Goal: Task Accomplishment & Management: Use online tool/utility

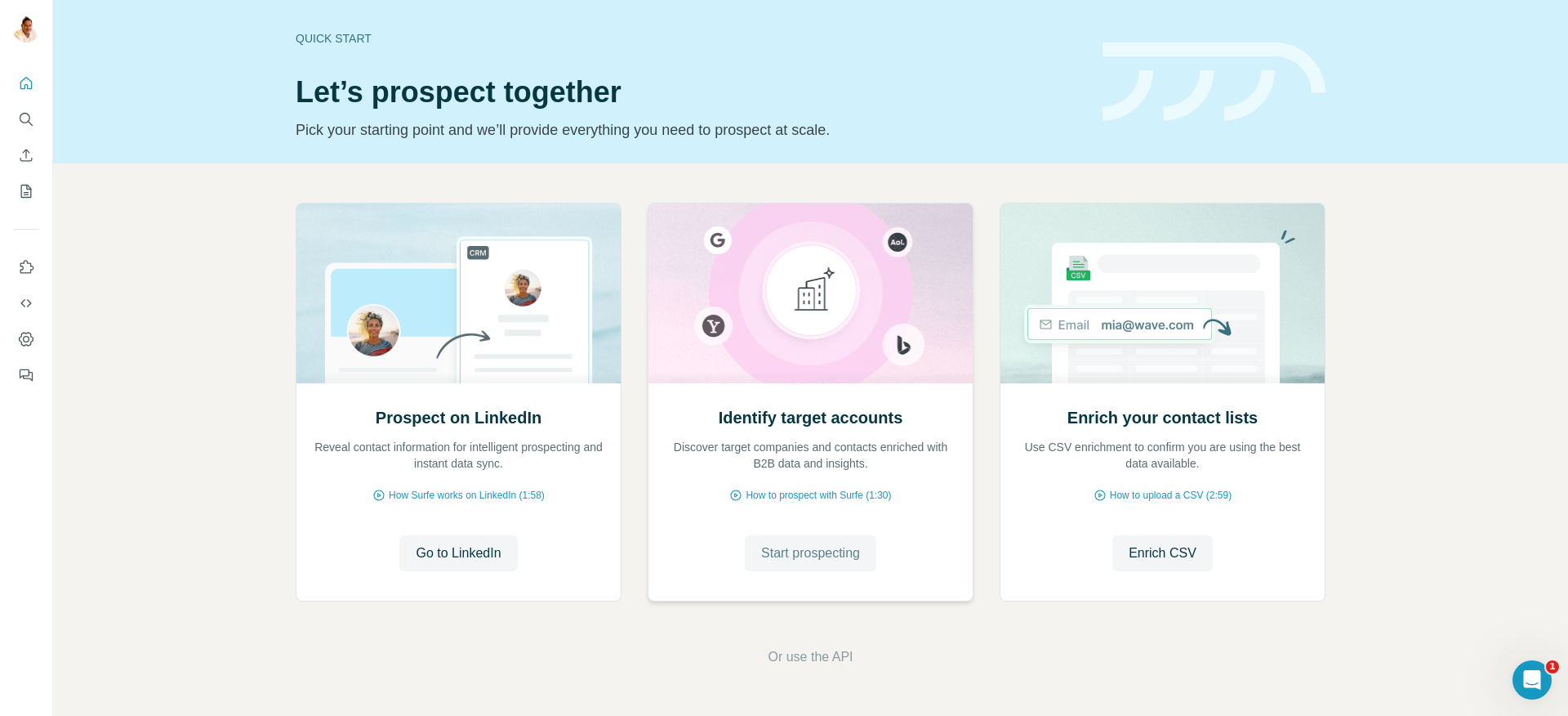
click at [831, 549] on span "Start prospecting" at bounding box center [810, 553] width 98 height 20
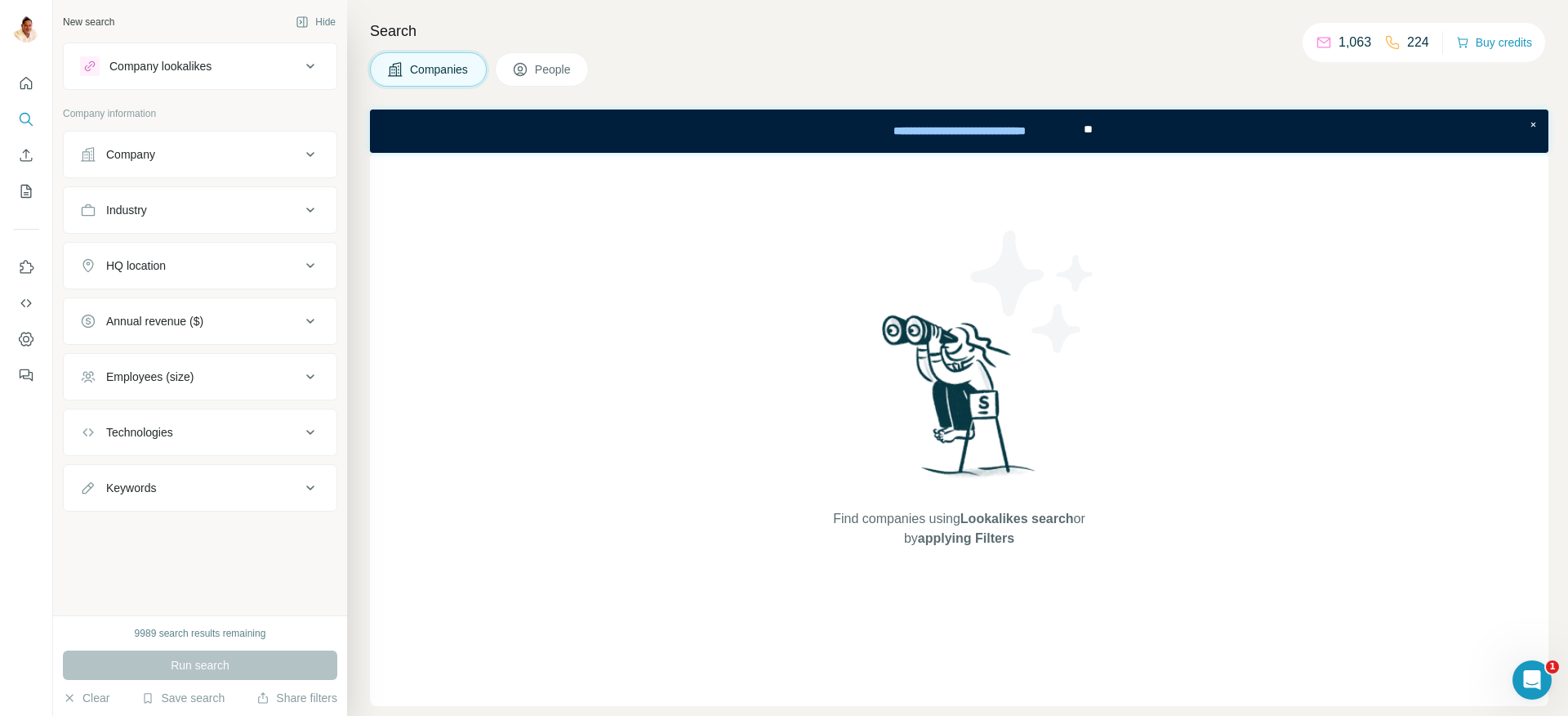
click at [147, 67] on div "Company lookalikes" at bounding box center [160, 66] width 102 height 16
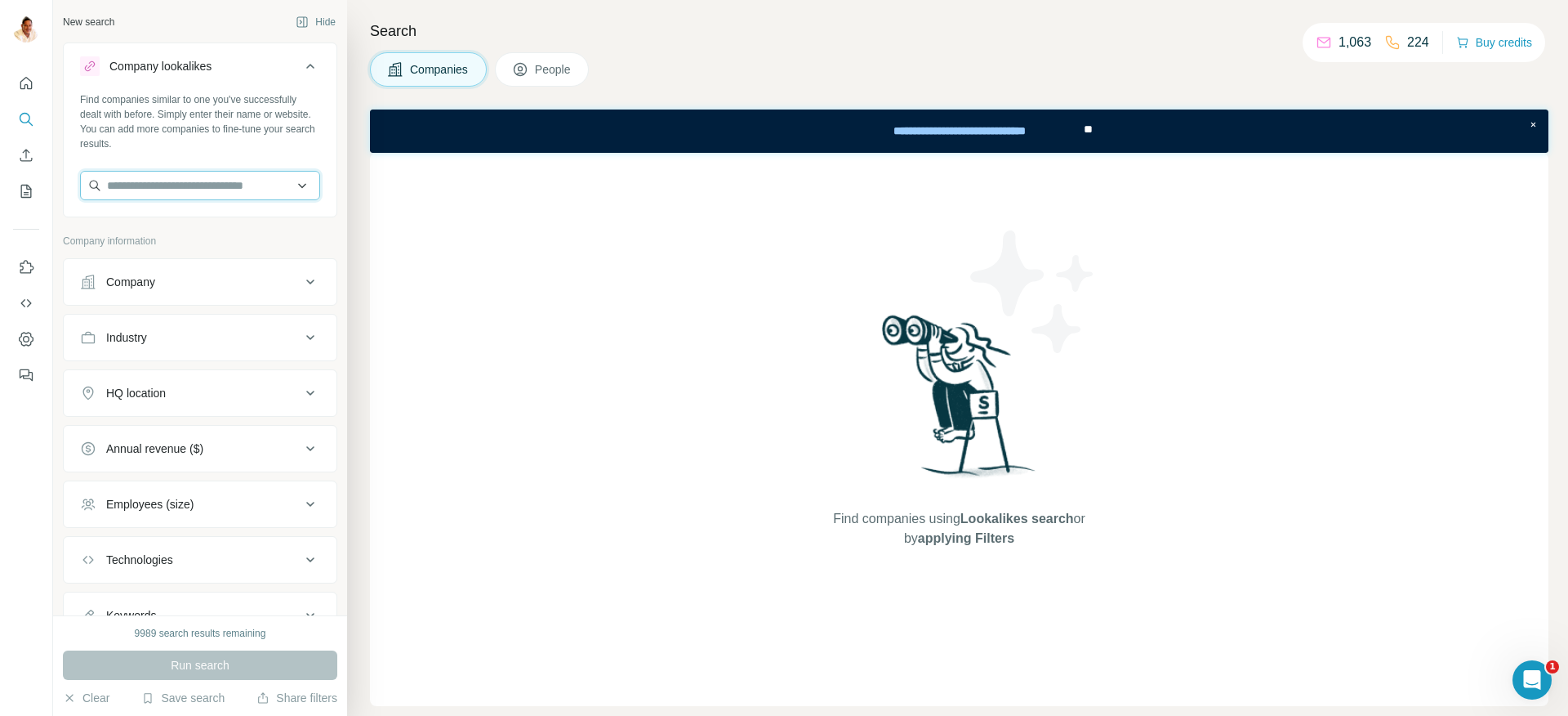
click at [136, 189] on input "text" at bounding box center [200, 185] width 240 height 29
paste input "**********"
type input "**********"
click at [194, 228] on div "Axiros [DOMAIN_NAME]" at bounding box center [200, 229] width 232 height 44
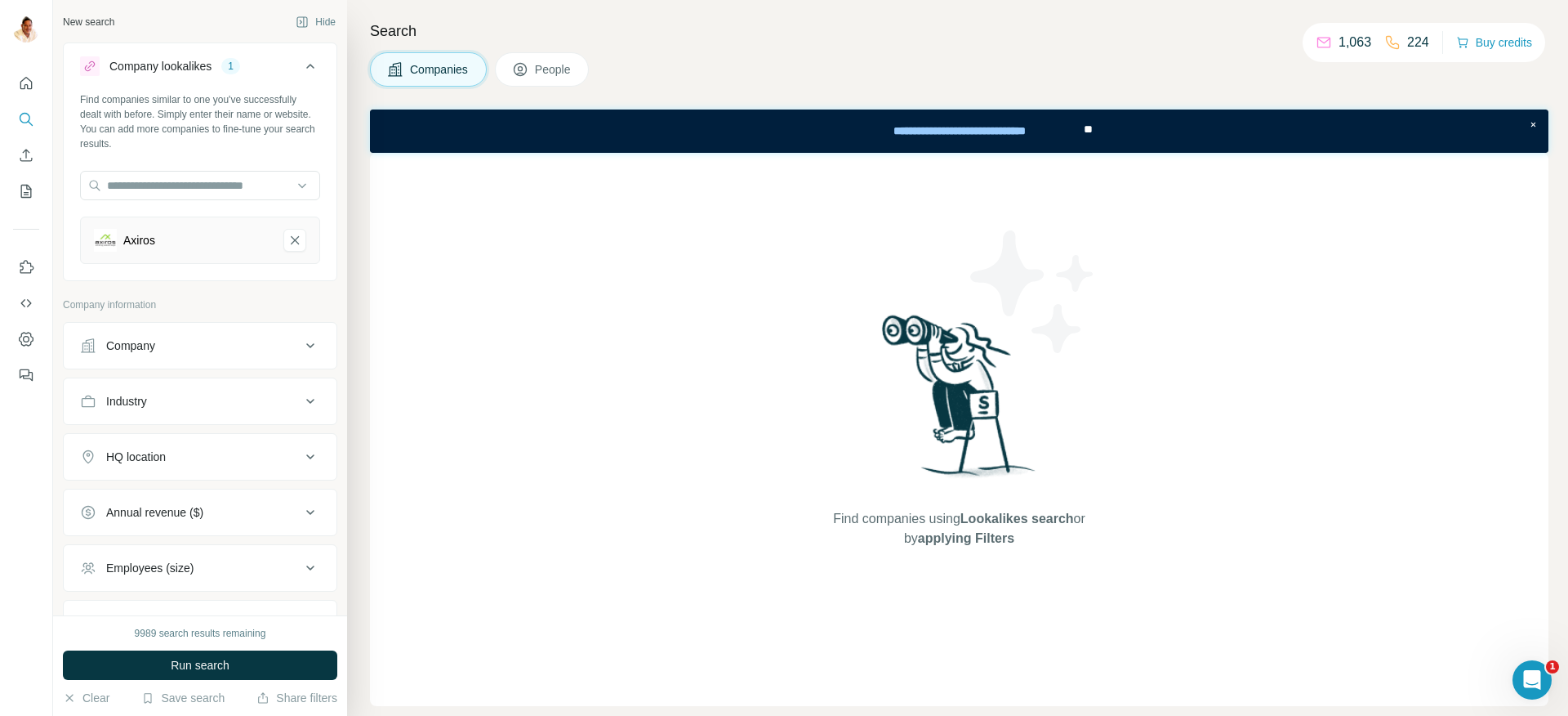
click at [153, 448] on button "HQ location" at bounding box center [200, 457] width 273 height 39
click at [146, 498] on input "text" at bounding box center [200, 497] width 240 height 29
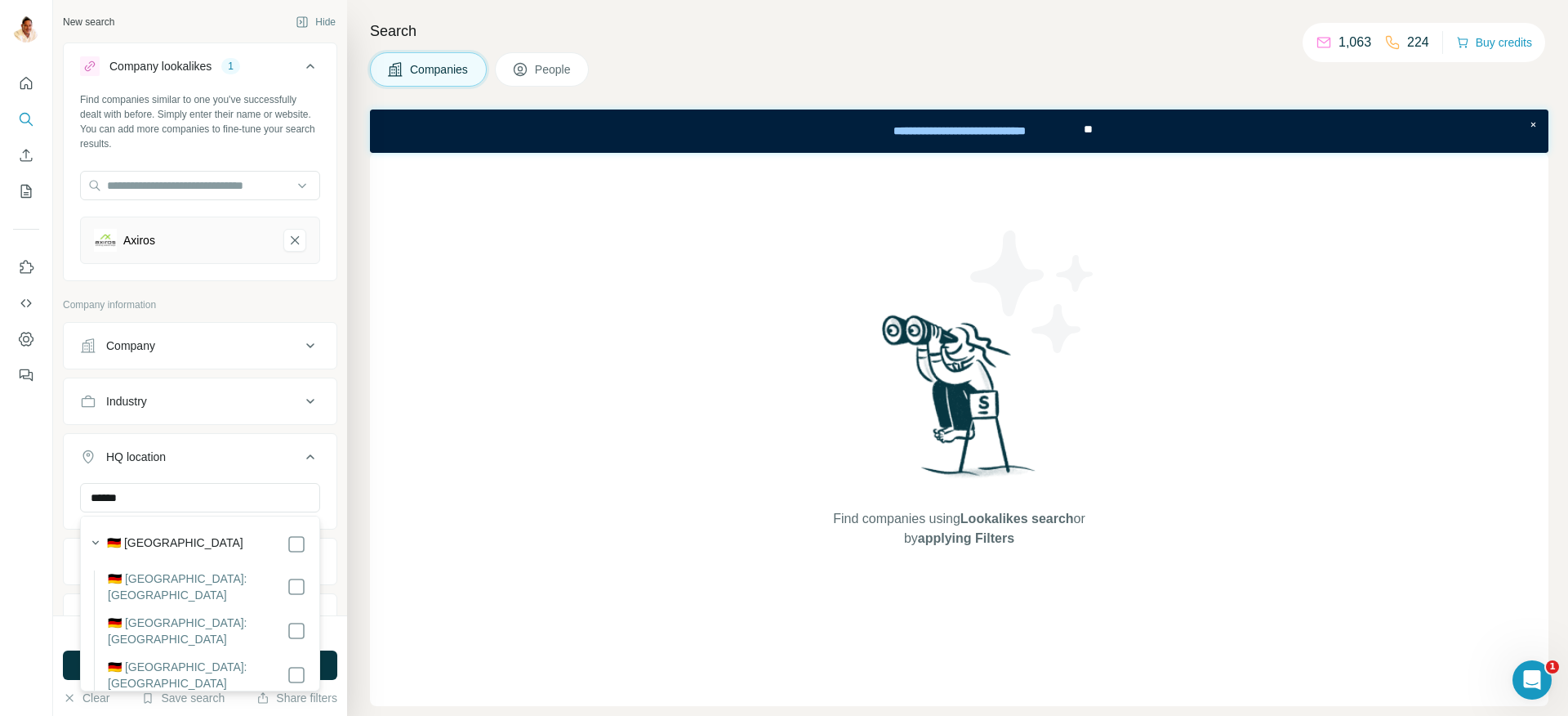
click at [141, 546] on label "🇩🇪 [GEOGRAPHIC_DATA]" at bounding box center [174, 543] width 136 height 20
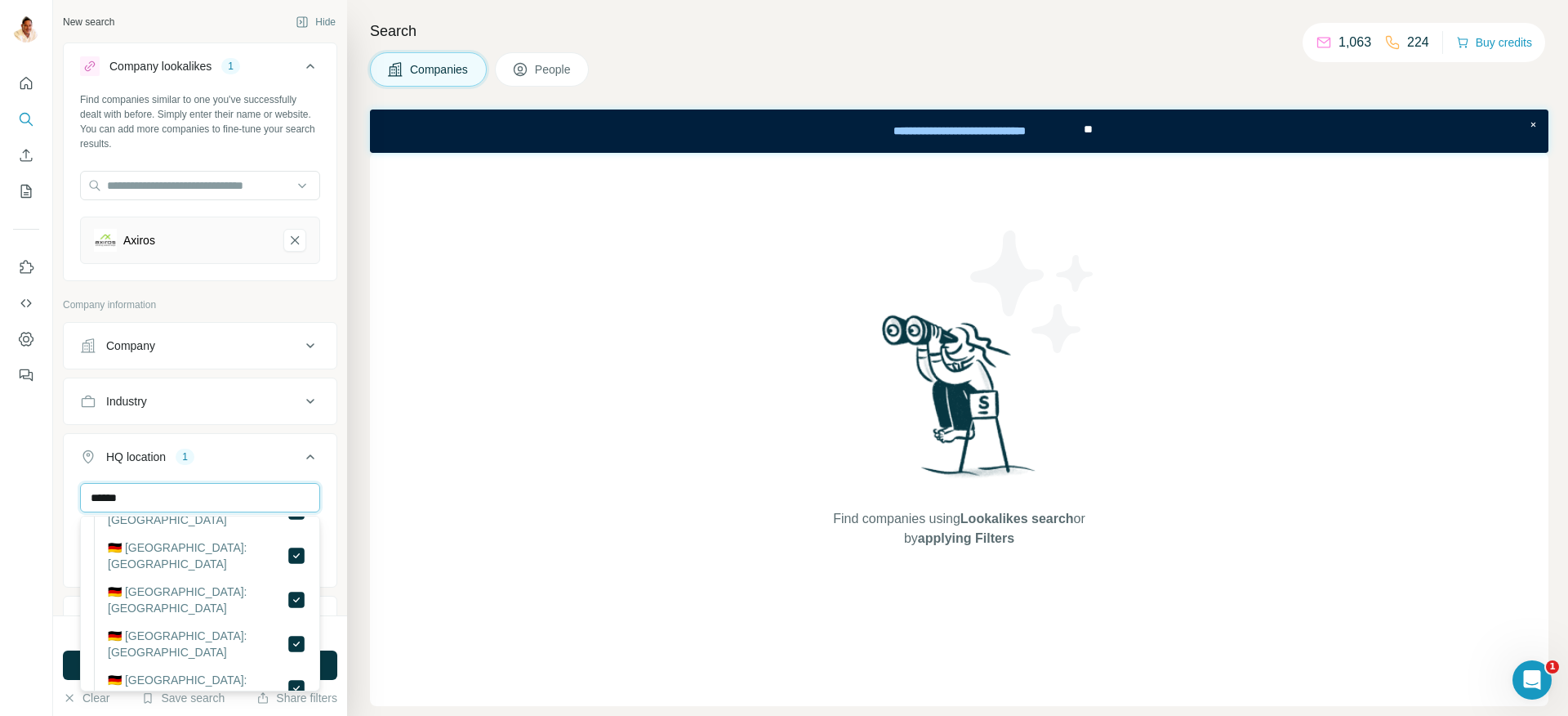
scroll to position [3, 0]
click at [169, 495] on input "******" at bounding box center [200, 495] width 240 height 29
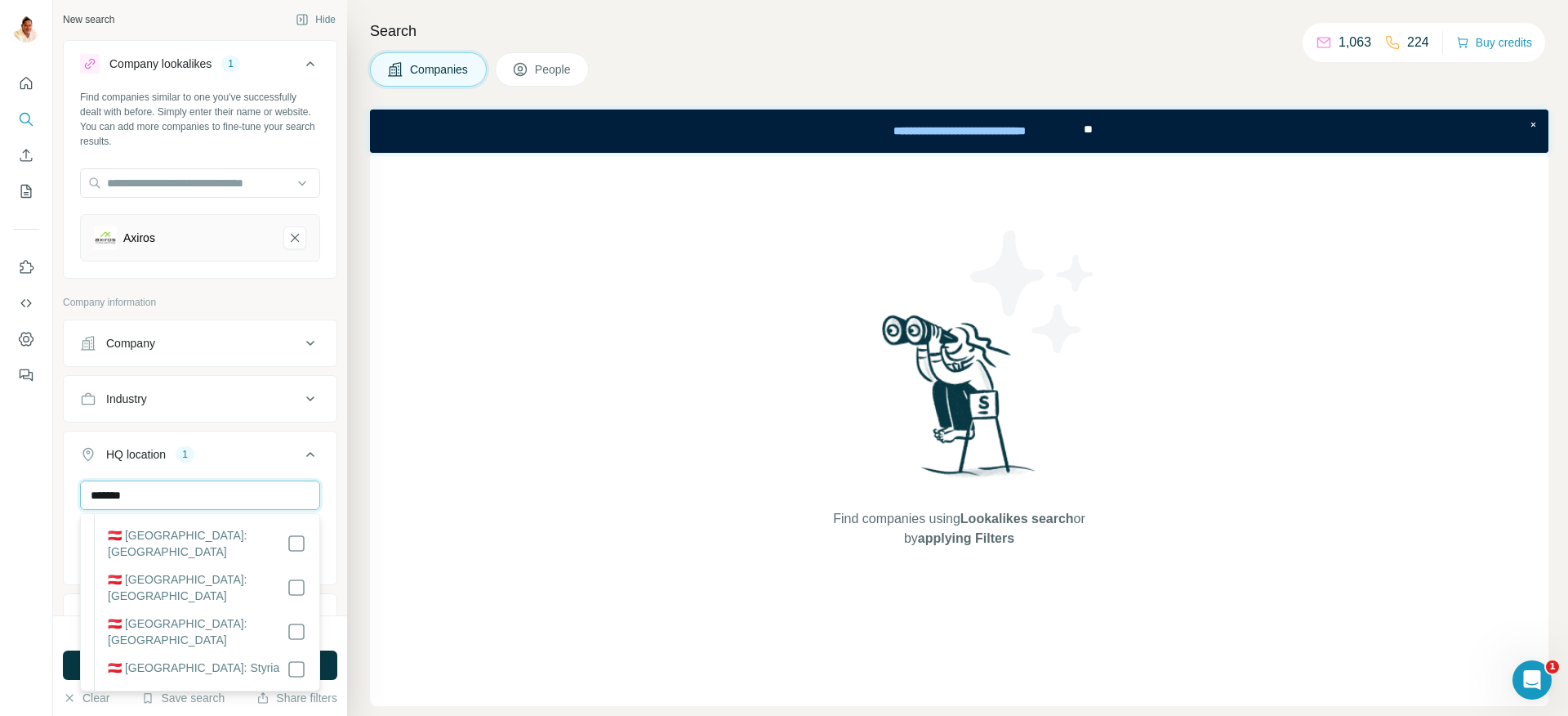
scroll to position [0, 0]
type input "*******"
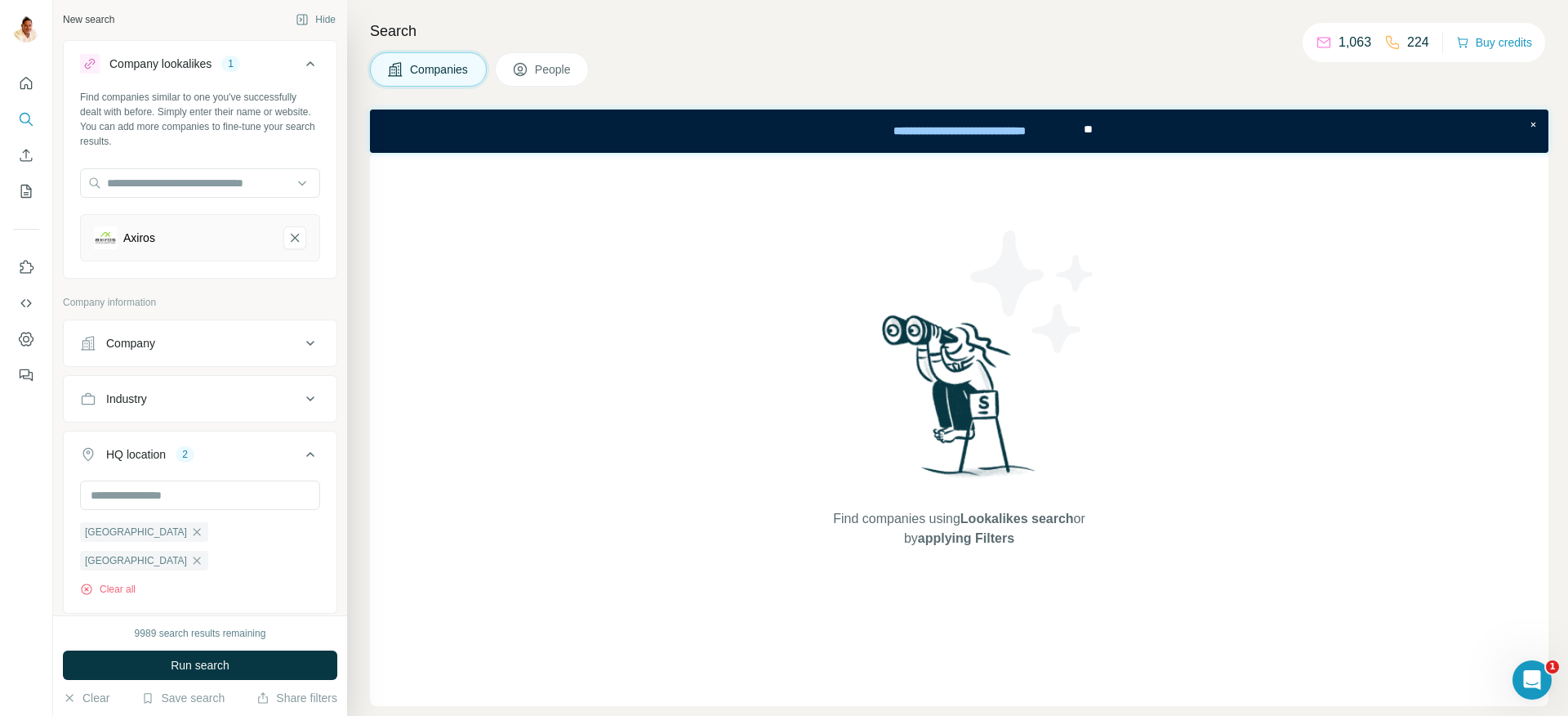
click at [471, 535] on div "Find companies using Lookalikes search or by applying Filters" at bounding box center [958, 429] width 1178 height 553
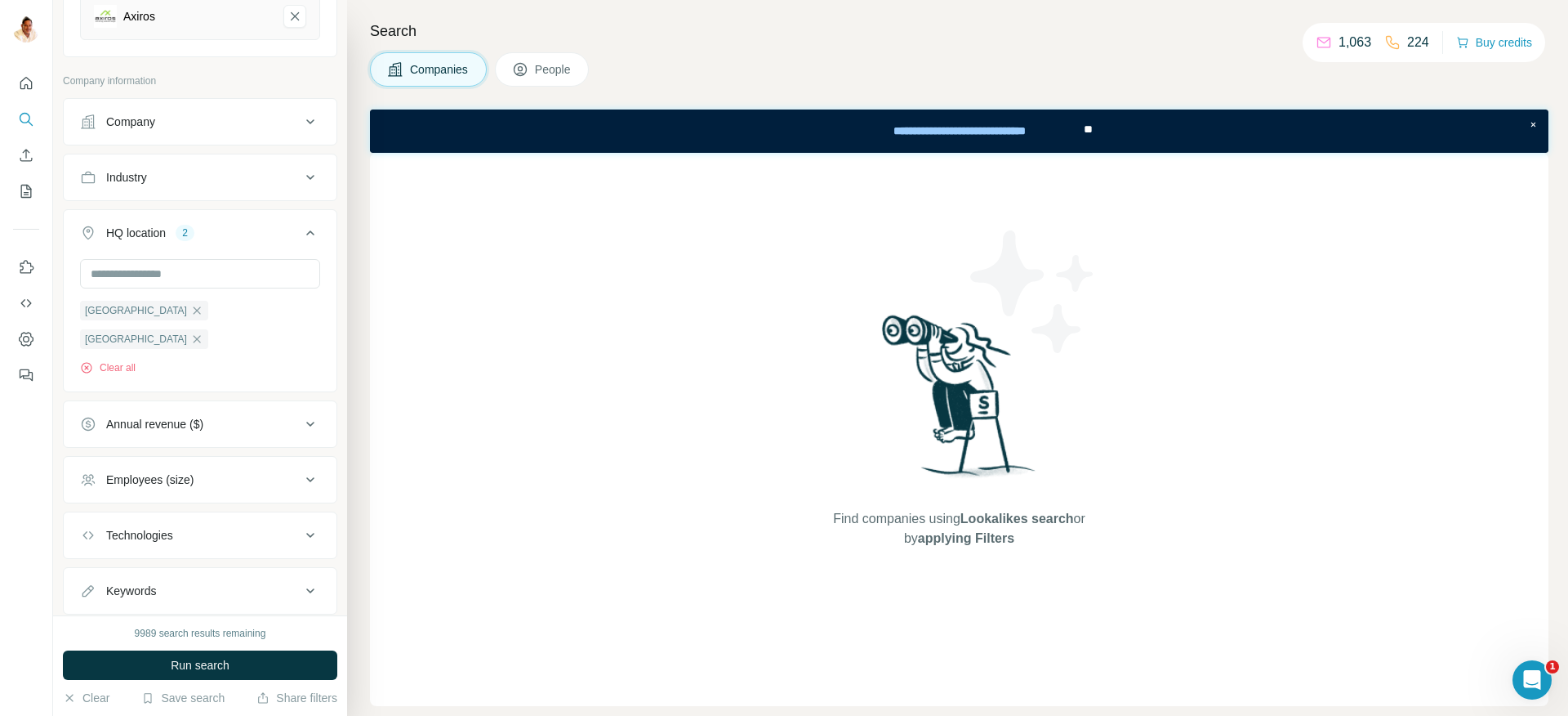
scroll to position [236, 0]
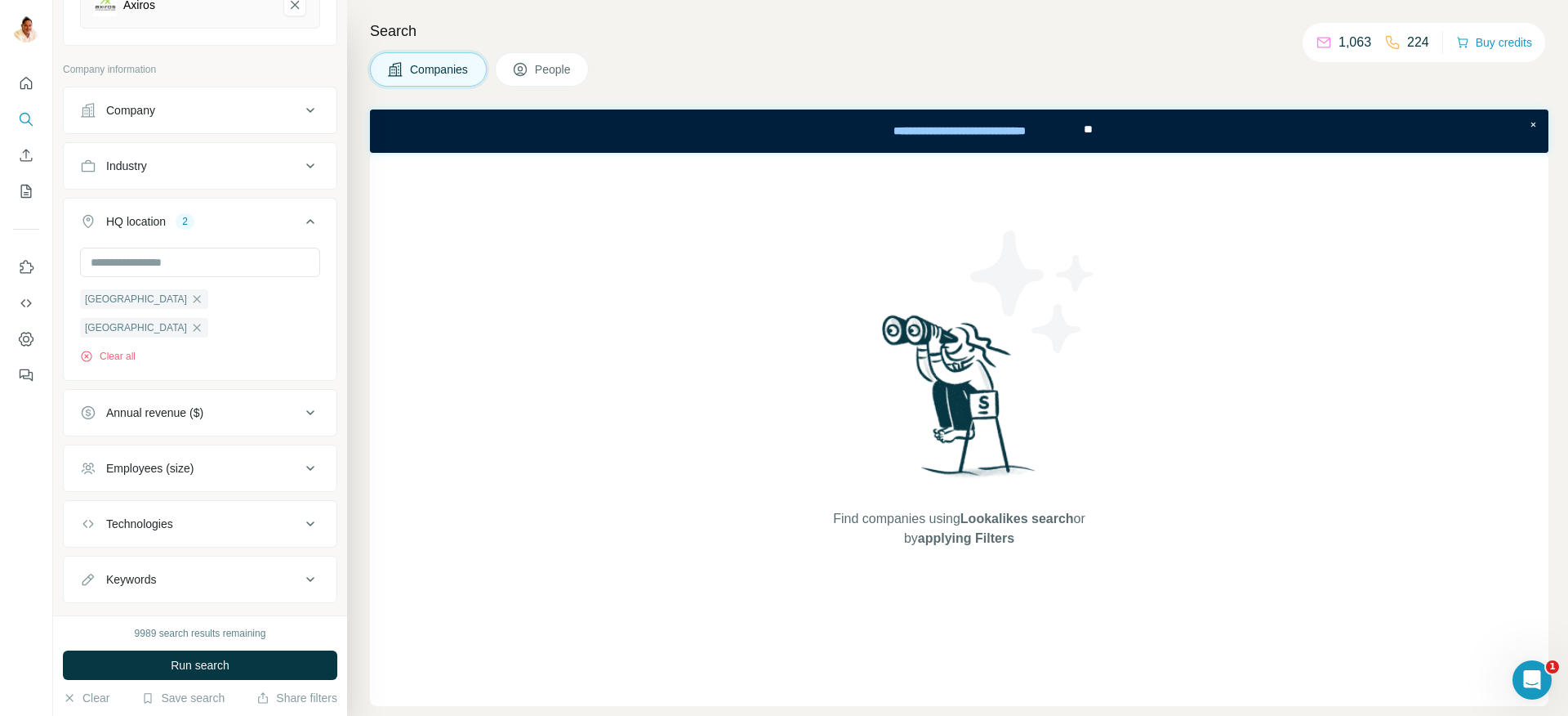
click at [153, 460] on div "Employees (size)" at bounding box center [149, 467] width 87 height 16
click at [88, 585] on icon at bounding box center [89, 594] width 20 height 20
click at [88, 616] on icon at bounding box center [89, 625] width 20 height 20
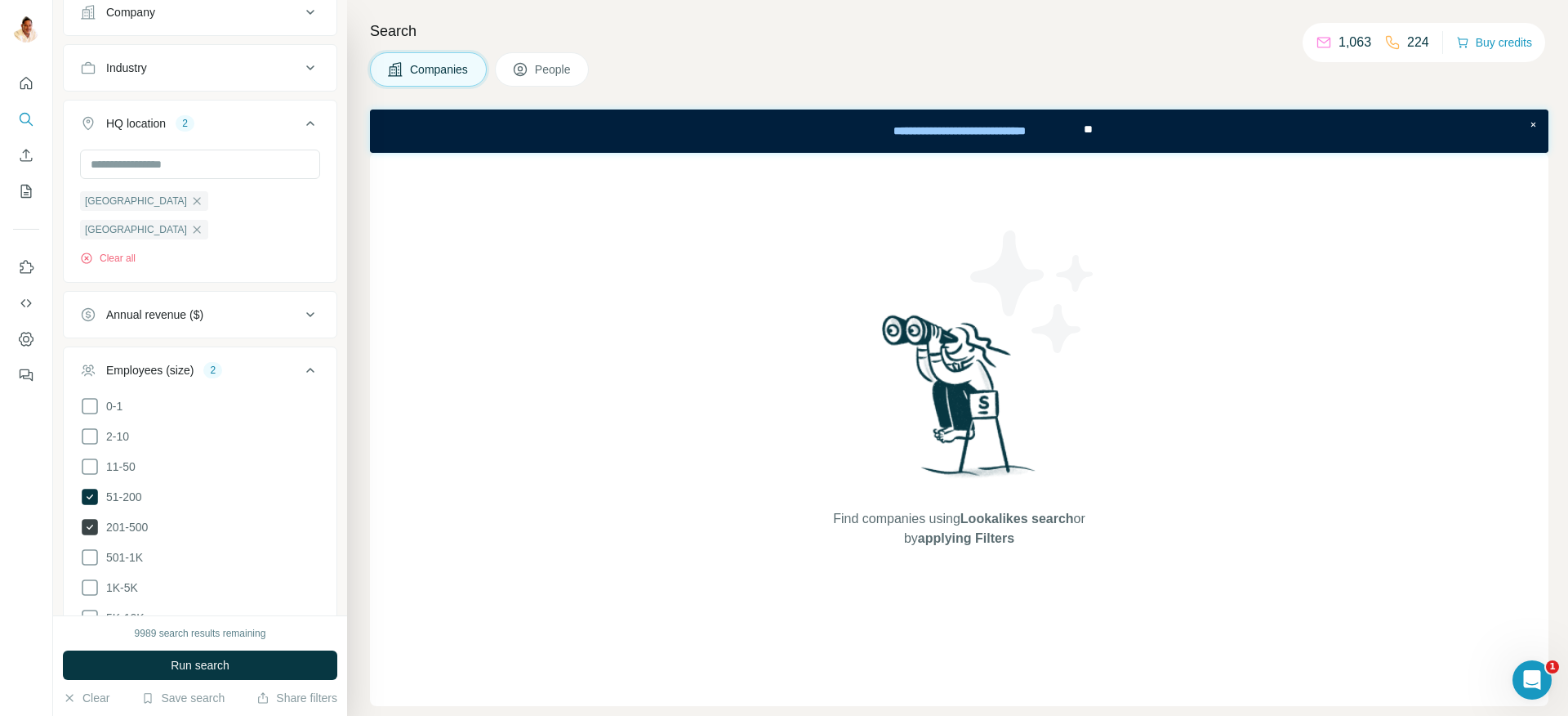
scroll to position [388, 0]
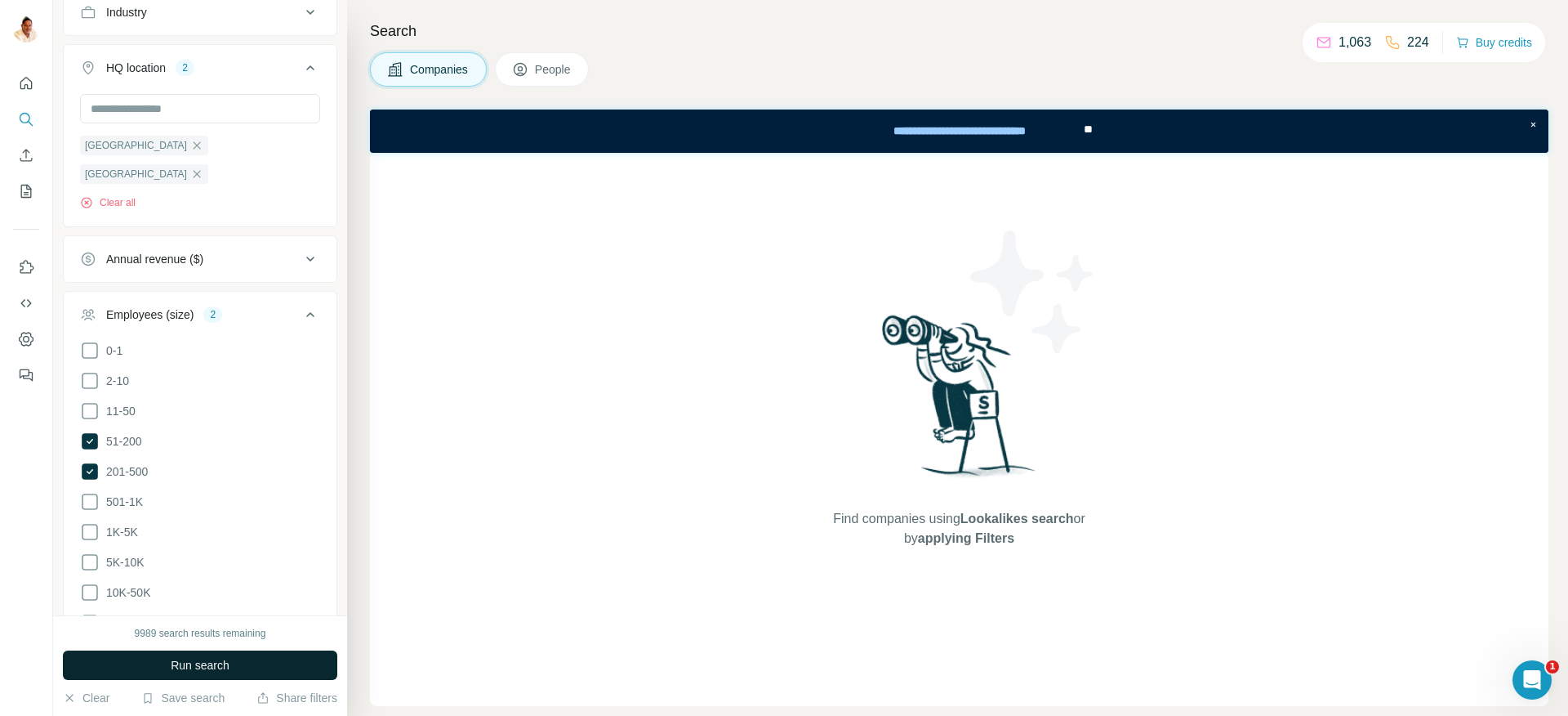
click at [184, 666] on span "Run search" at bounding box center [200, 664] width 59 height 16
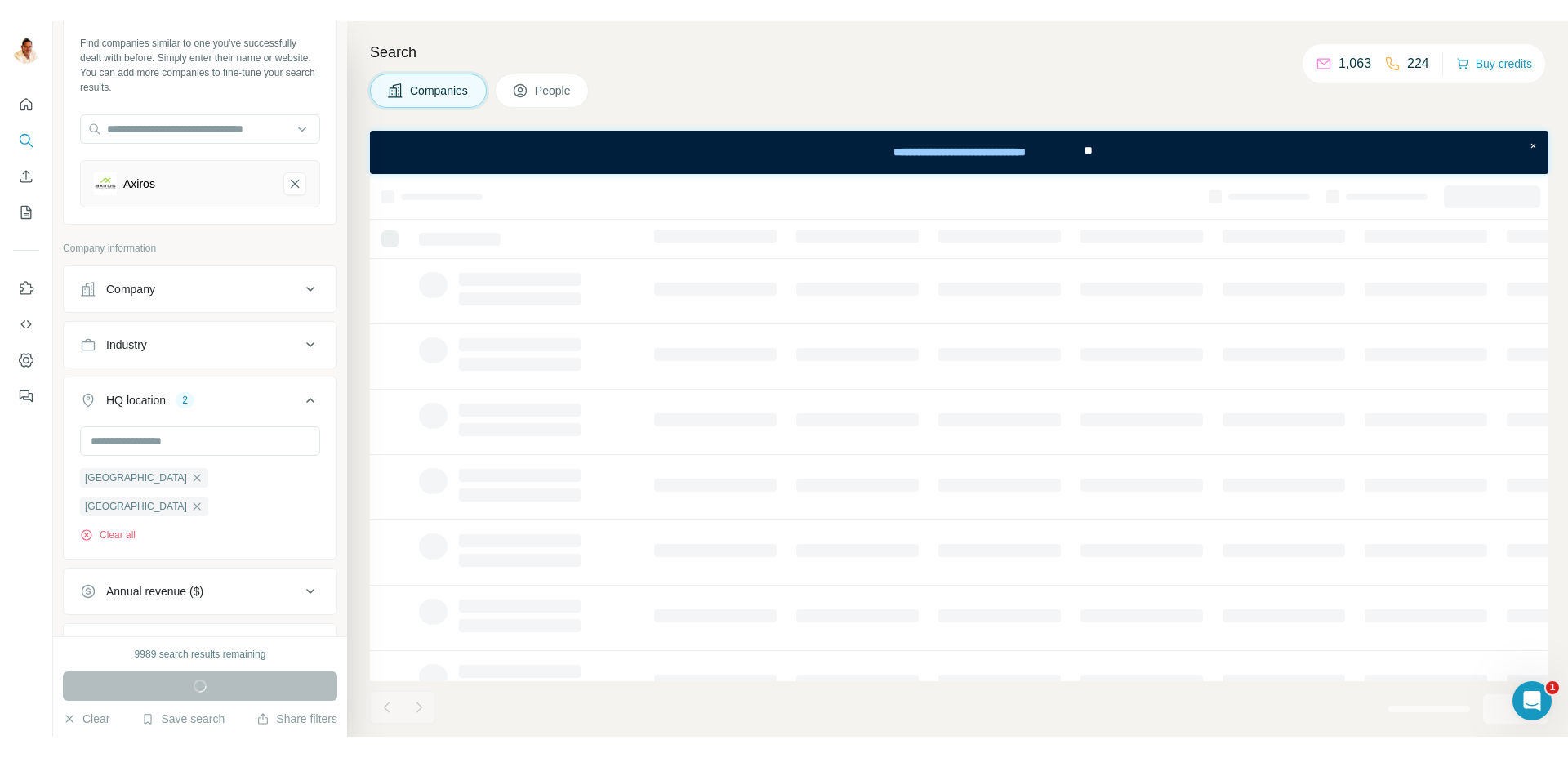
scroll to position [0, 0]
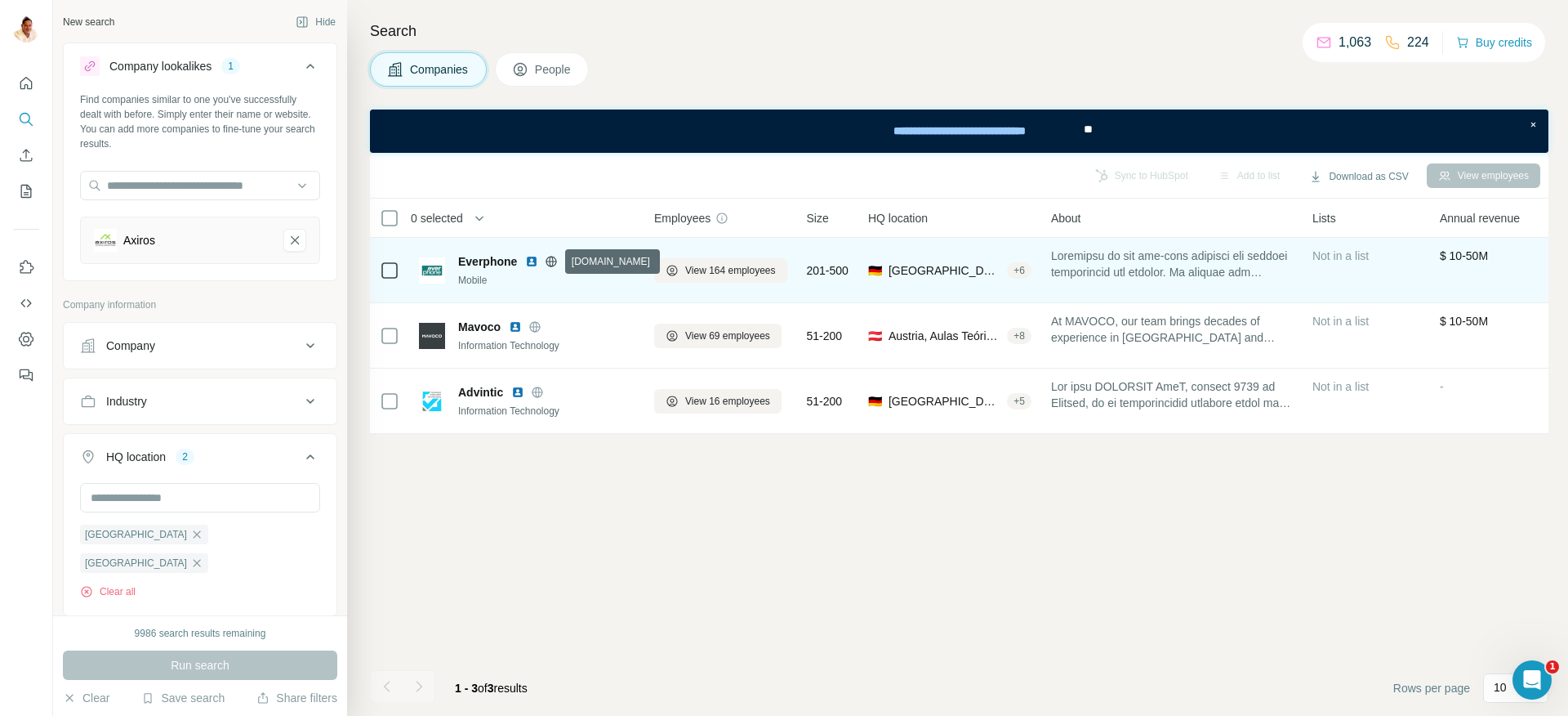
click at [550, 263] on icon at bounding box center [551, 261] width 4 height 10
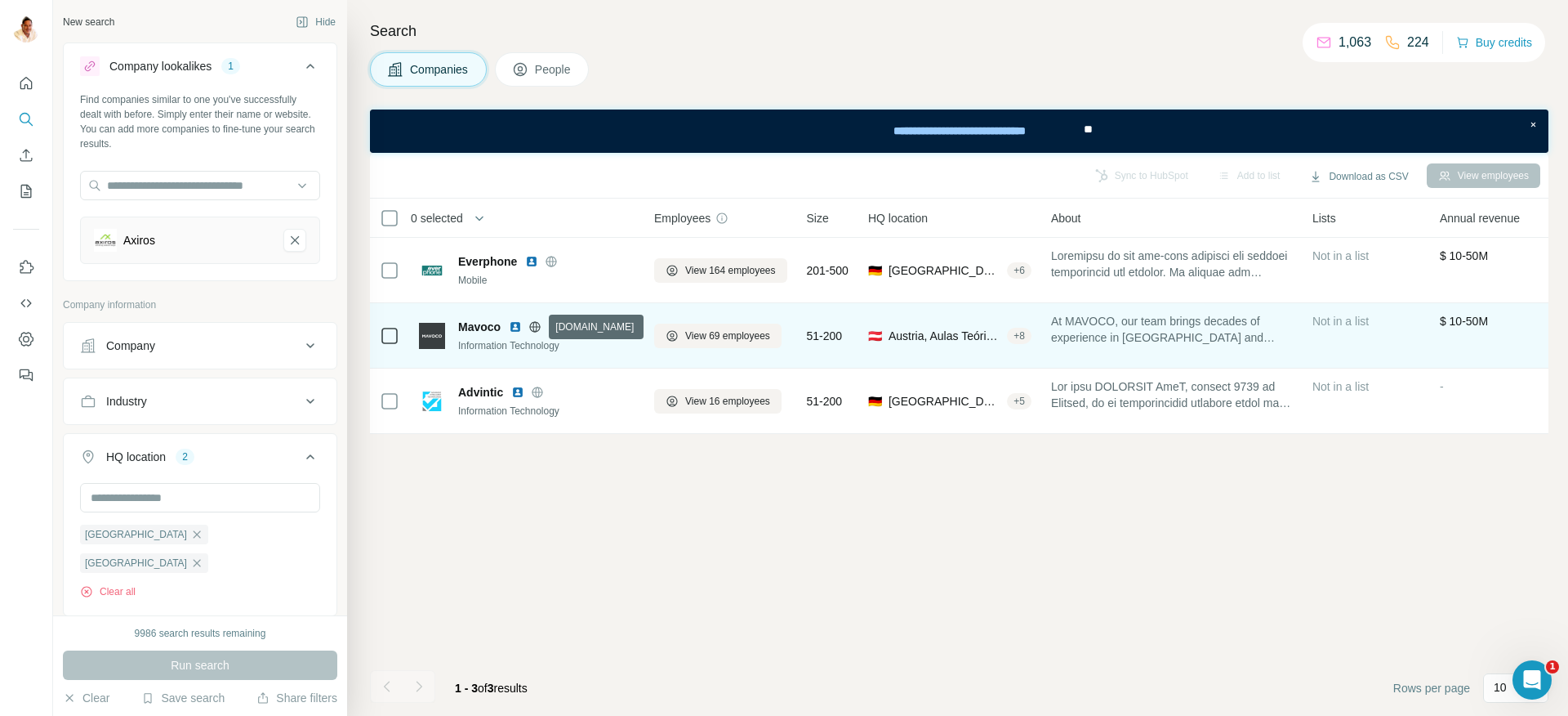
click at [536, 327] on icon at bounding box center [535, 326] width 4 height 10
